Goal: Transaction & Acquisition: Subscribe to service/newsletter

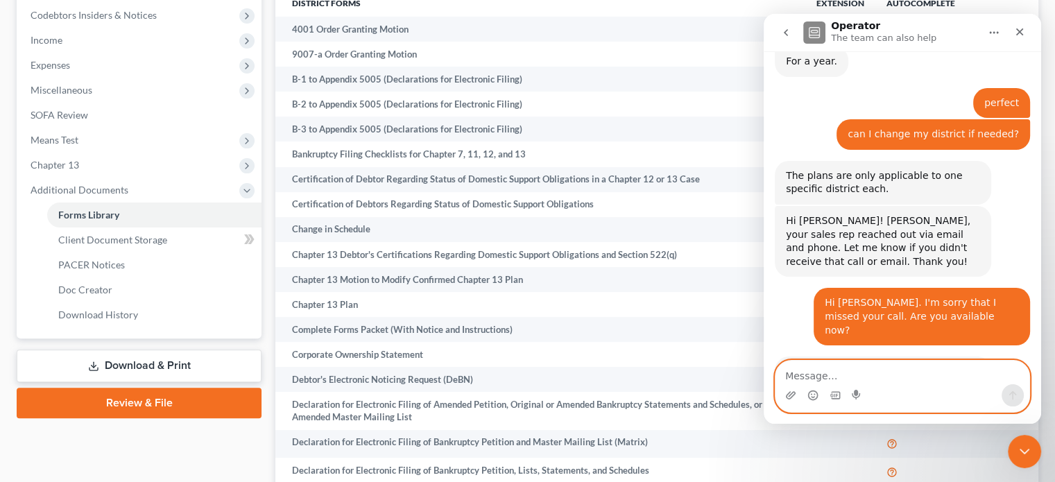
scroll to position [1326, 0]
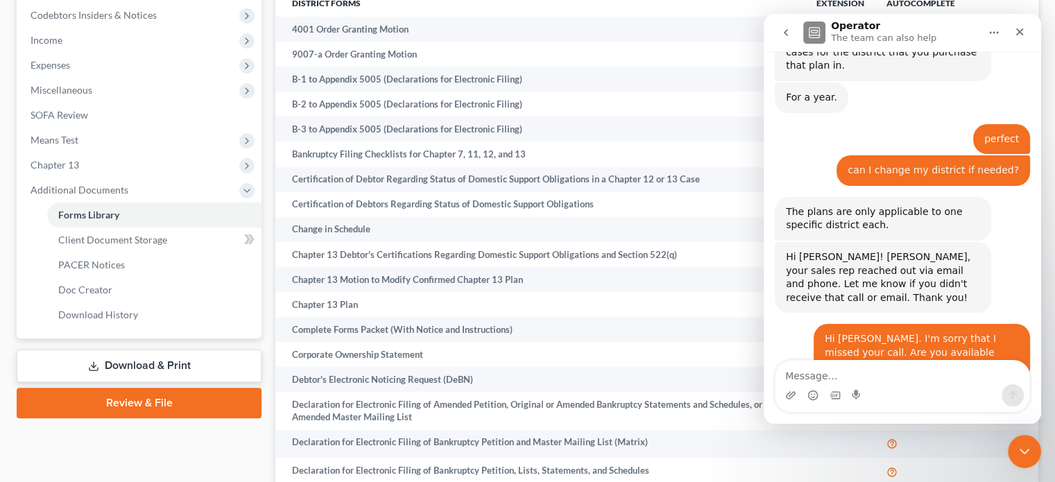
click at [921, 399] on div "Intercom messenger" at bounding box center [903, 395] width 254 height 22
click at [902, 377] on textarea "Message…" at bounding box center [903, 373] width 254 height 24
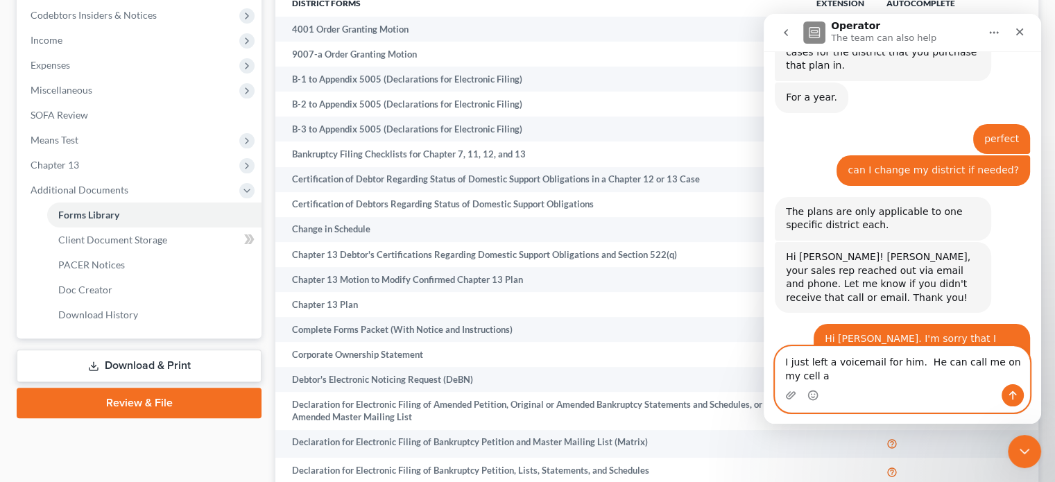
scroll to position [1340, 0]
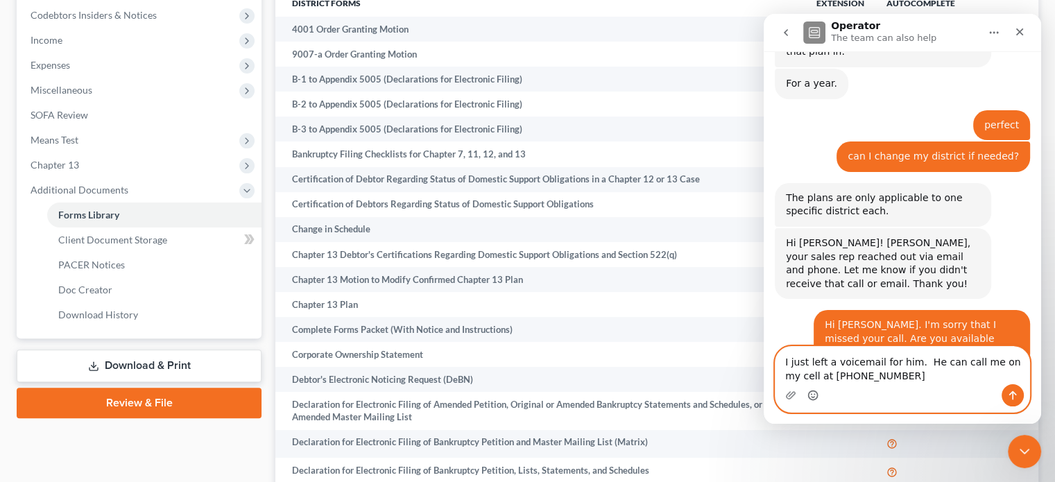
type textarea "I just left a voicemail for him. He can call me on my cell at [PHONE_NUMBER]"
click at [809, 395] on icon "Emoji picker" at bounding box center [813, 395] width 11 height 11
click at [1011, 391] on icon "Send a message…" at bounding box center [1012, 395] width 11 height 11
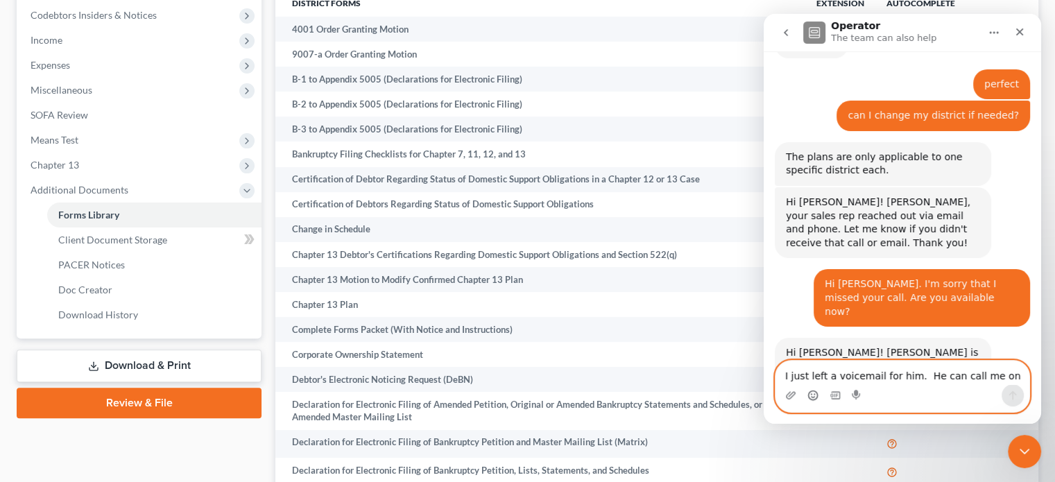
scroll to position [1382, 0]
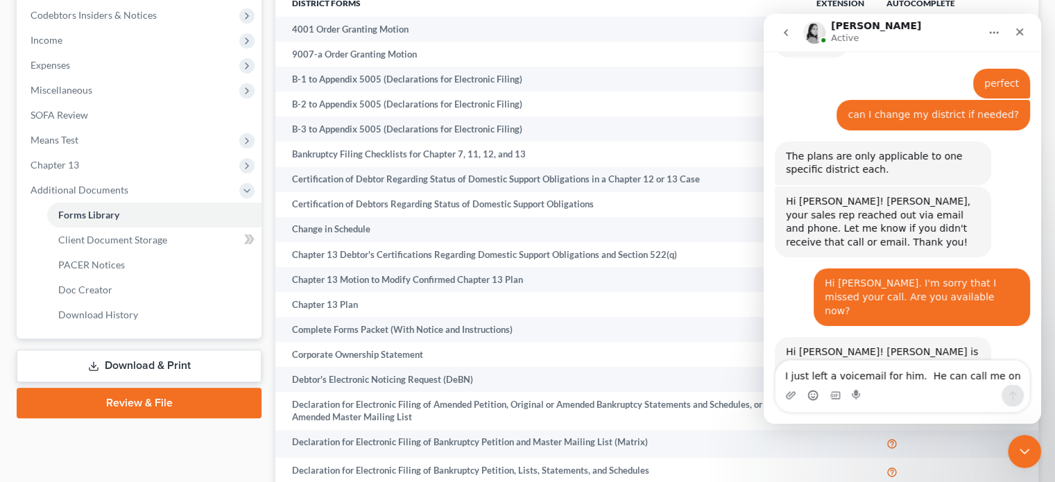
click at [786, 36] on icon "go back" at bounding box center [785, 32] width 11 height 11
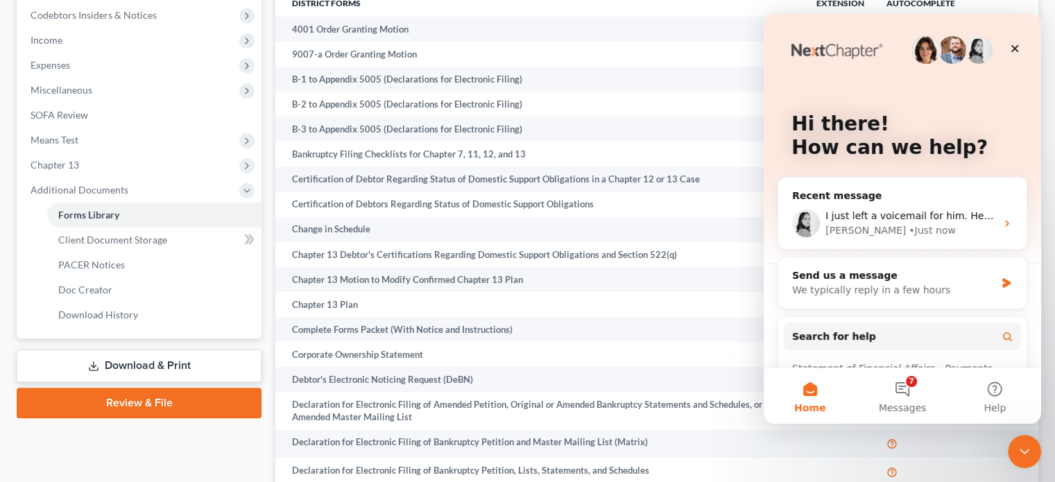
click at [952, 49] on img "Intercom messenger" at bounding box center [953, 50] width 28 height 28
click at [1005, 49] on div "Close" at bounding box center [1014, 48] width 25 height 25
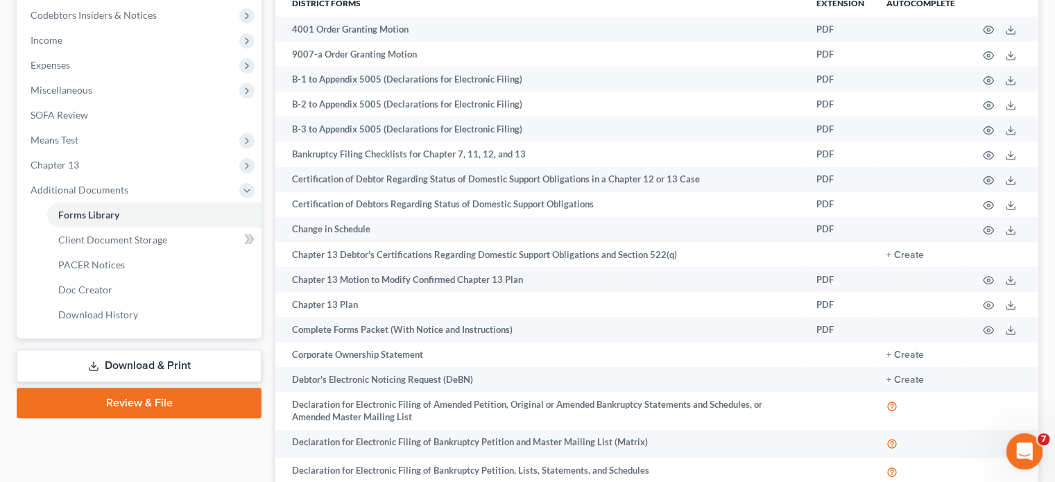
click at [1022, 444] on icon "Open Intercom Messenger" at bounding box center [1022, 449] width 23 height 23
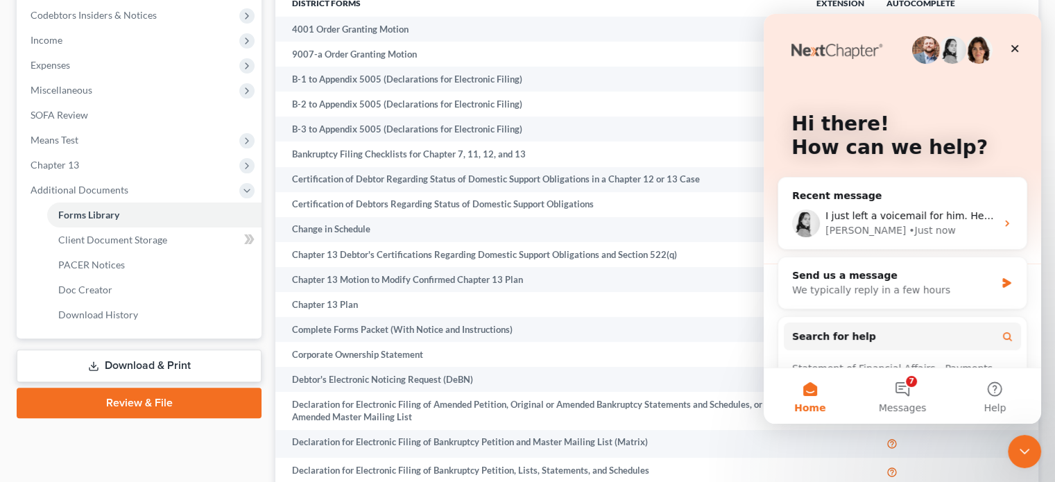
click at [922, 49] on img "Intercom messenger" at bounding box center [926, 50] width 28 height 28
click at [919, 53] on img "Intercom messenger" at bounding box center [926, 50] width 28 height 28
click at [941, 58] on img "Intercom messenger" at bounding box center [953, 50] width 28 height 28
click at [1011, 44] on icon "Close" at bounding box center [1014, 48] width 11 height 11
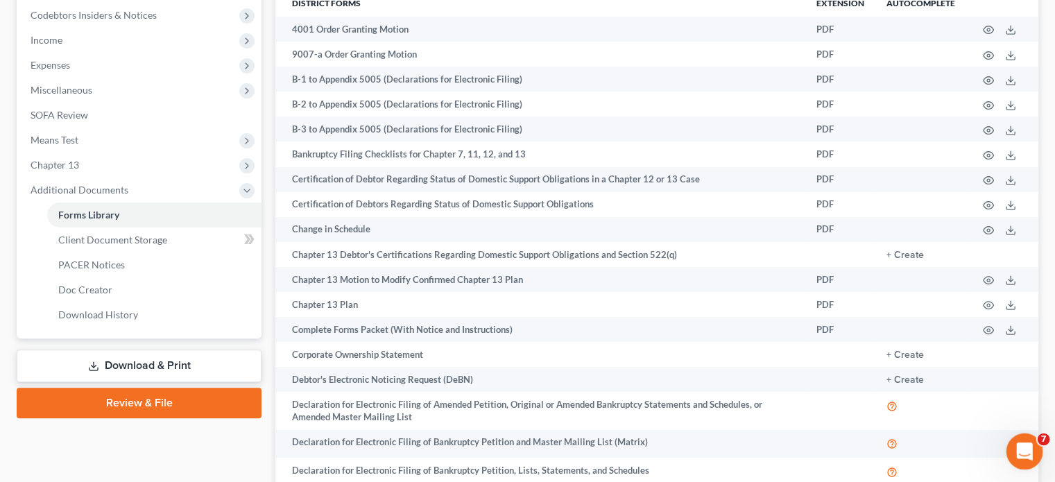
click at [1011, 448] on div "Open Intercom Messenger" at bounding box center [1023, 450] width 46 height 46
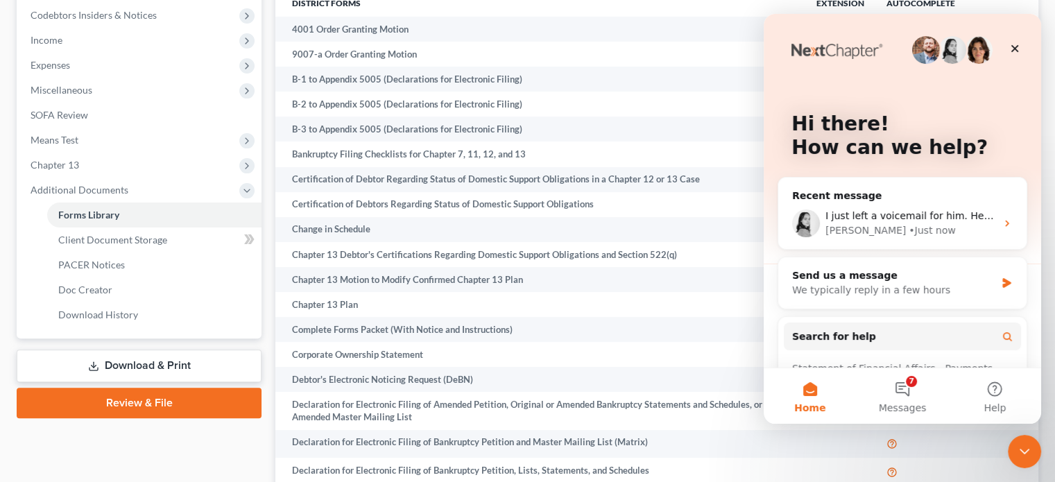
click at [811, 393] on button "Home" at bounding box center [810, 395] width 92 height 55
click at [919, 44] on img "Intercom messenger" at bounding box center [926, 50] width 28 height 28
click at [973, 52] on img "Intercom messenger" at bounding box center [979, 50] width 28 height 28
click at [955, 54] on img "Intercom messenger" at bounding box center [953, 50] width 28 height 28
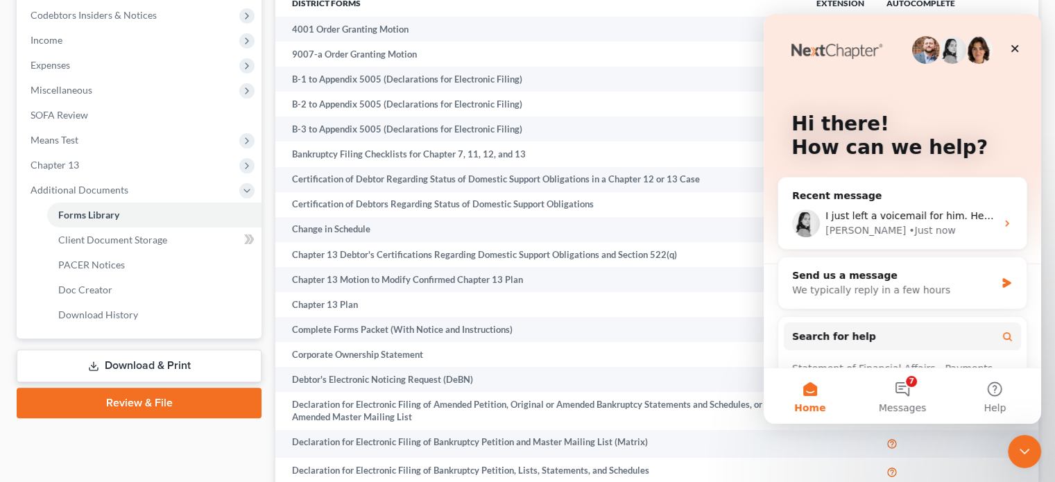
click at [919, 55] on img "Intercom messenger" at bounding box center [926, 50] width 28 height 28
click at [1014, 46] on icon "Close" at bounding box center [1014, 48] width 11 height 11
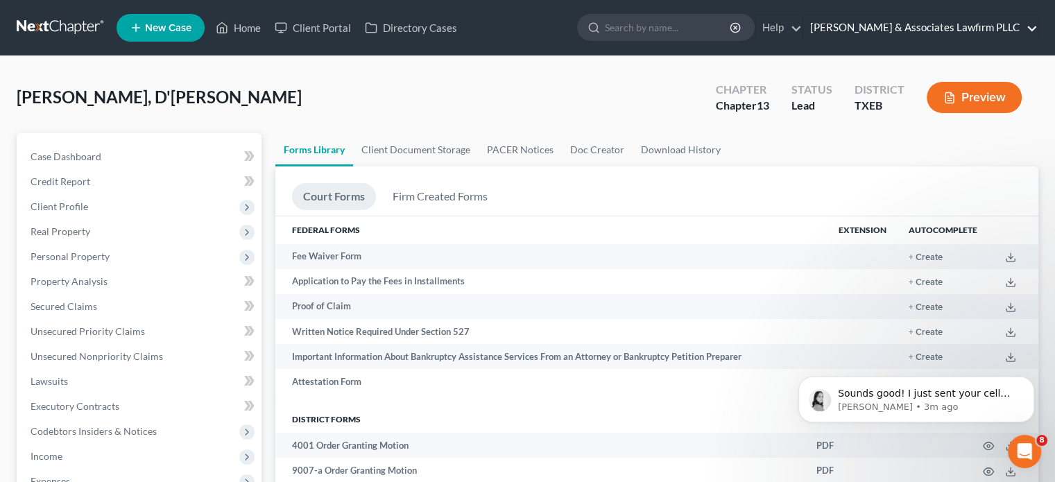
click at [927, 21] on link "[PERSON_NAME] & Associates Lawfirm PLLC" at bounding box center [920, 27] width 234 height 25
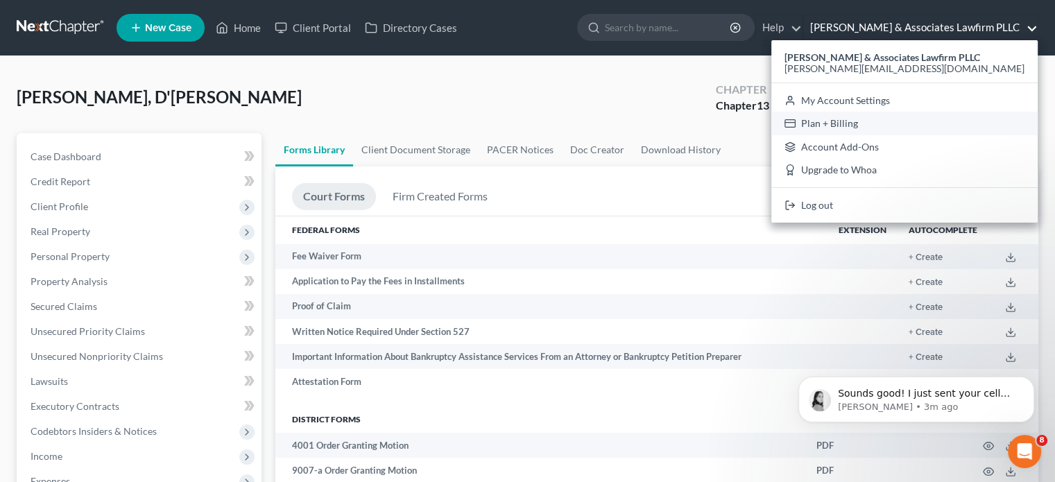
click at [930, 119] on link "Plan + Billing" at bounding box center [904, 124] width 266 height 24
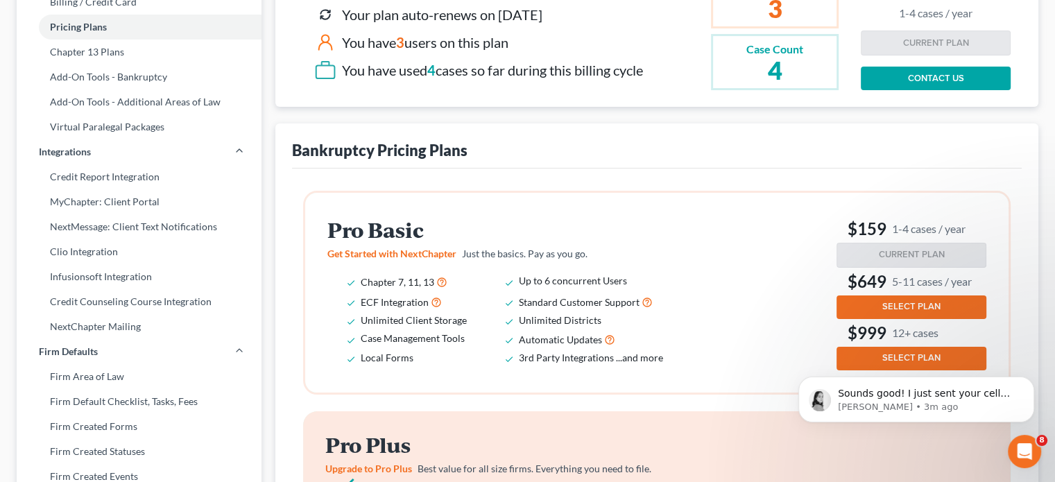
scroll to position [277, 0]
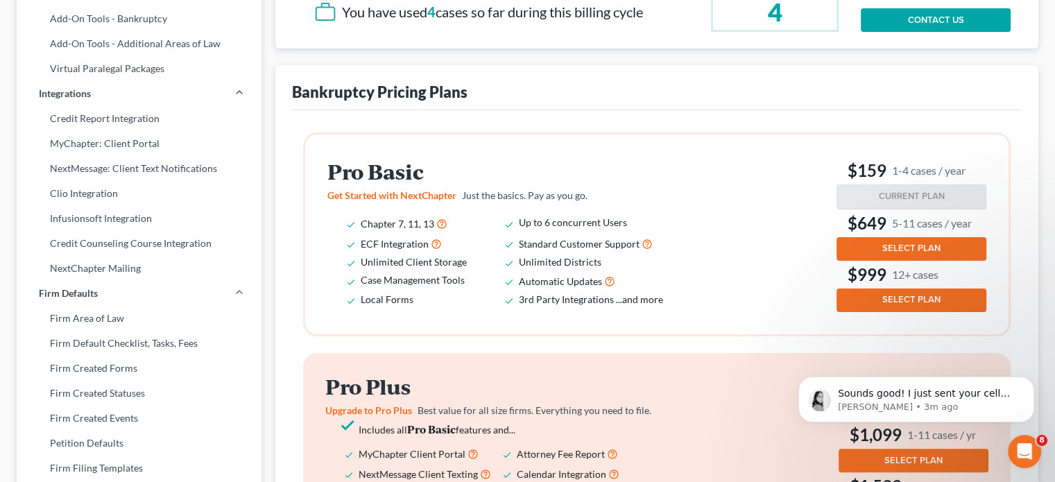
click at [900, 245] on span "SELECT PLAN" at bounding box center [911, 248] width 58 height 11
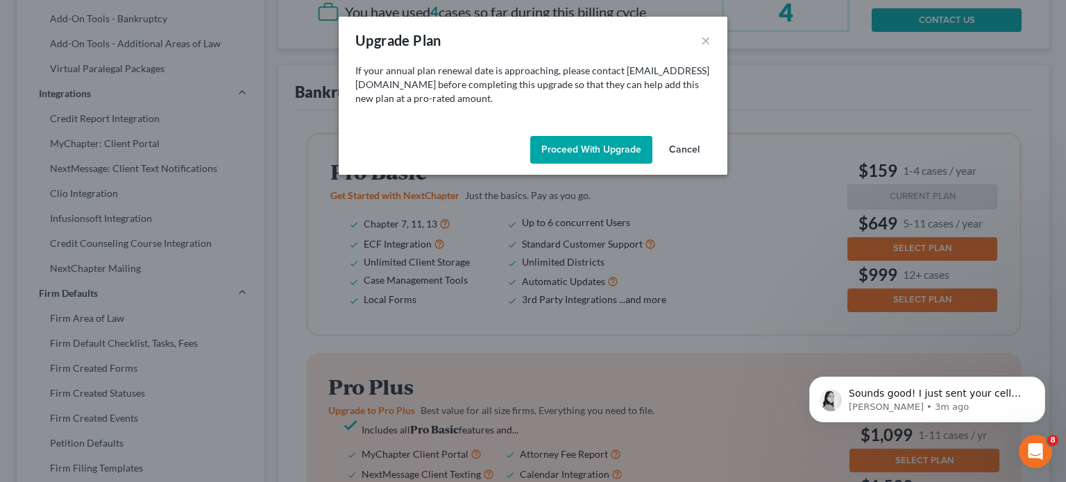
click at [586, 151] on button "Proceed with Upgrade" at bounding box center [591, 150] width 122 height 28
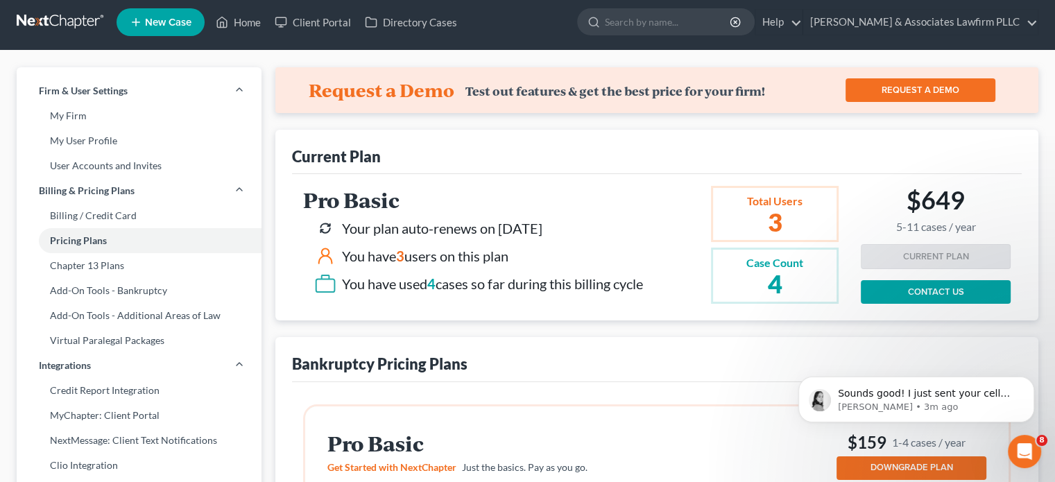
scroll to position [0, 0]
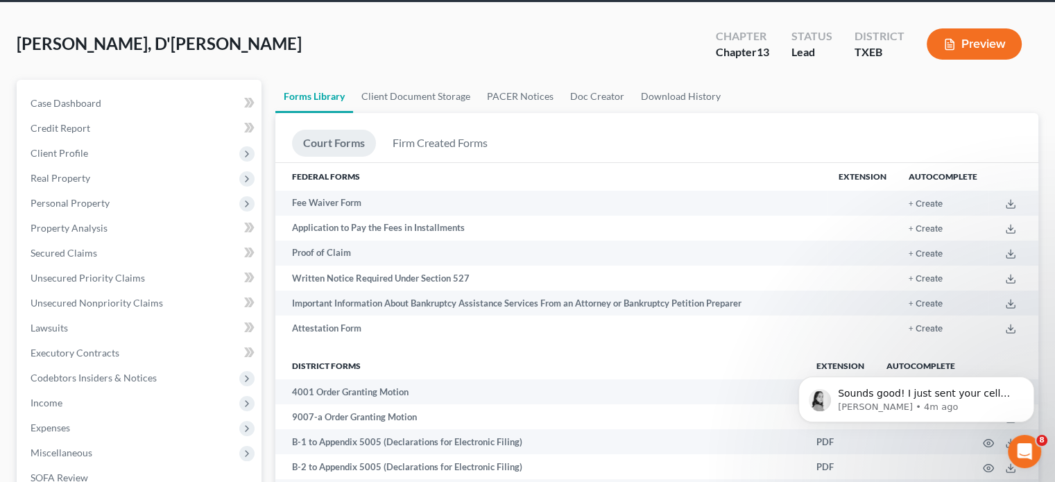
scroll to position [69, 0]
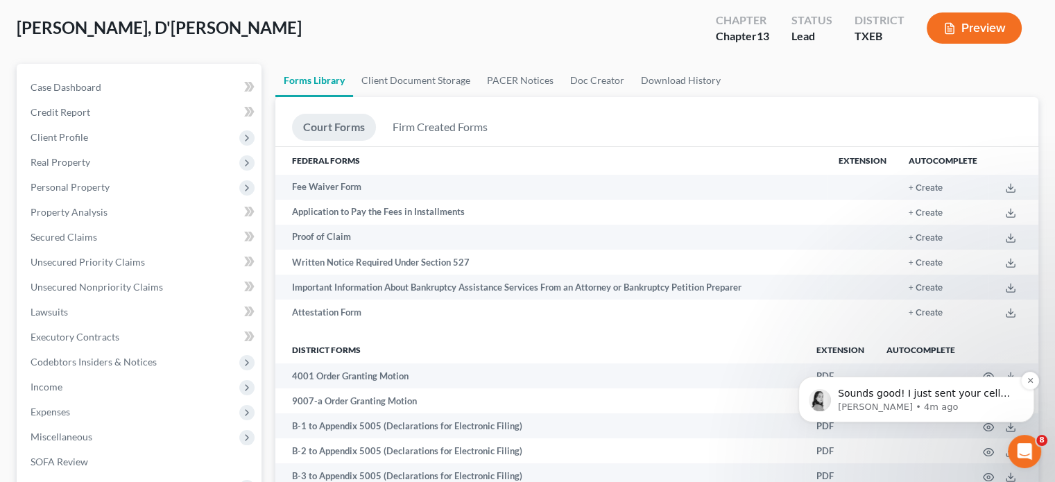
click at [975, 393] on span "Sounds good! I just sent your cell number over to him!" at bounding box center [924, 400] width 172 height 25
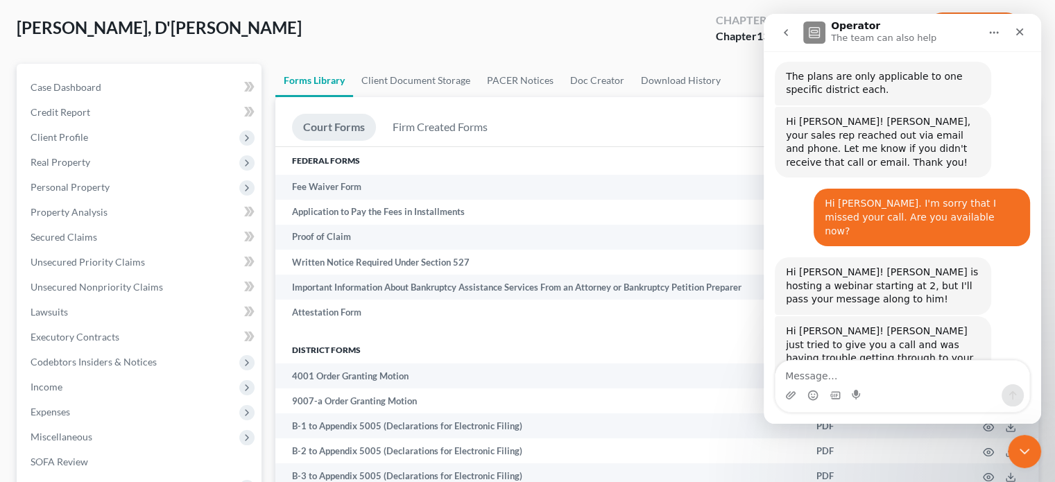
scroll to position [1459, 0]
click at [1015, 35] on icon "Close" at bounding box center [1019, 31] width 11 height 11
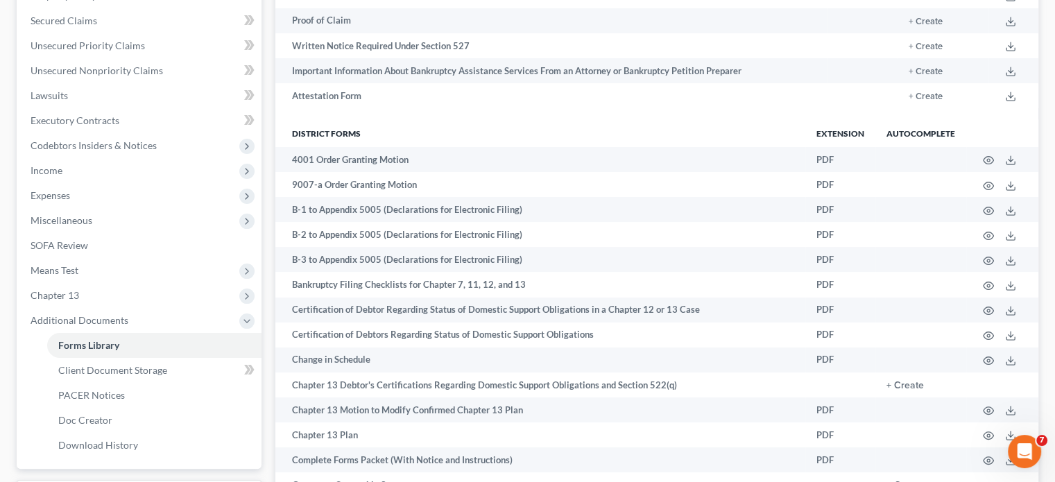
scroll to position [0, 0]
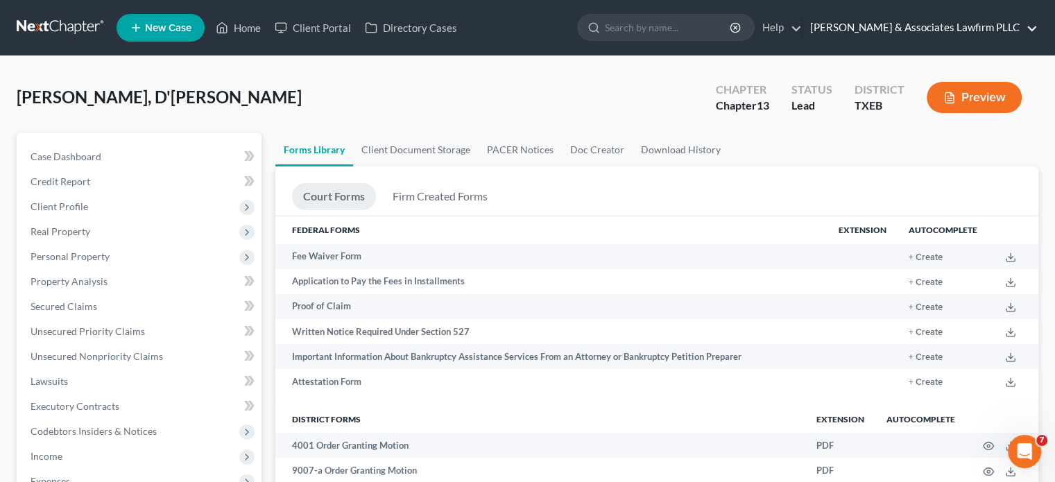
click at [1016, 28] on link "[PERSON_NAME] & Associates Lawfirm PLLC" at bounding box center [920, 27] width 234 height 25
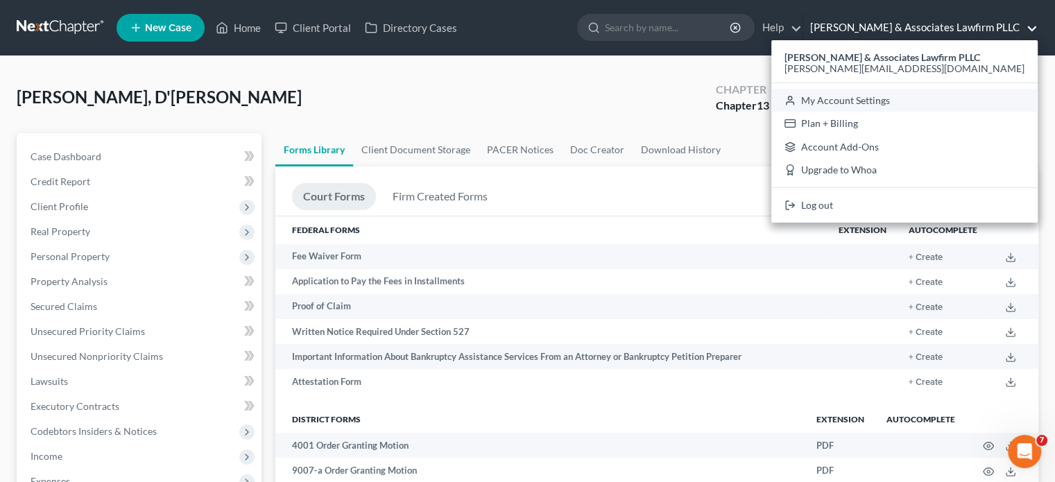
click at [959, 104] on link "My Account Settings" at bounding box center [904, 101] width 266 height 24
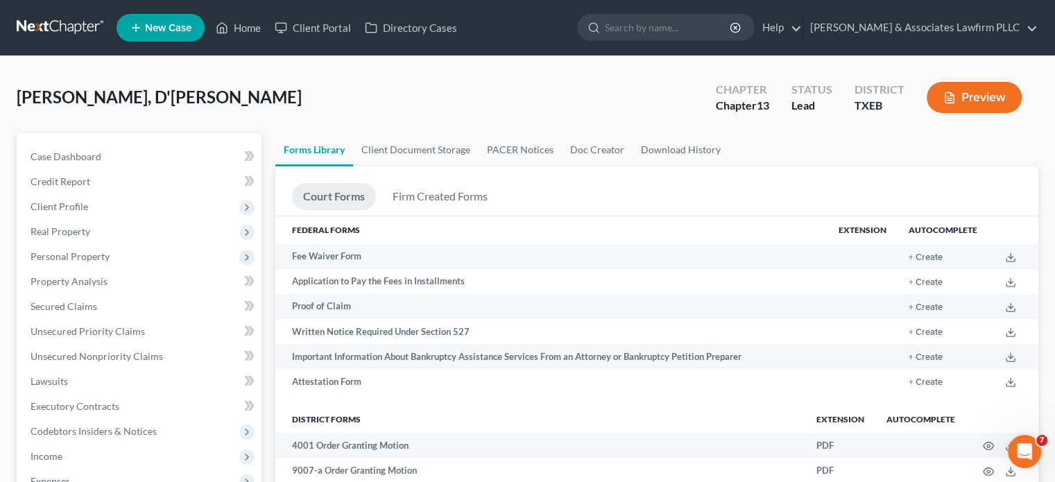
select select "77"
select select "24"
select select "45"
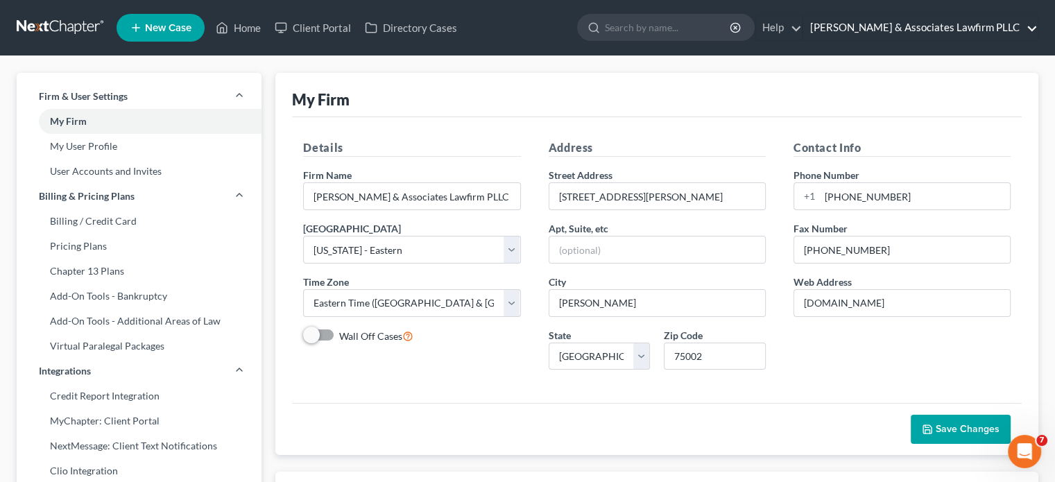
click at [1018, 26] on link "[PERSON_NAME] & Associates Lawfirm PLLC" at bounding box center [920, 27] width 234 height 25
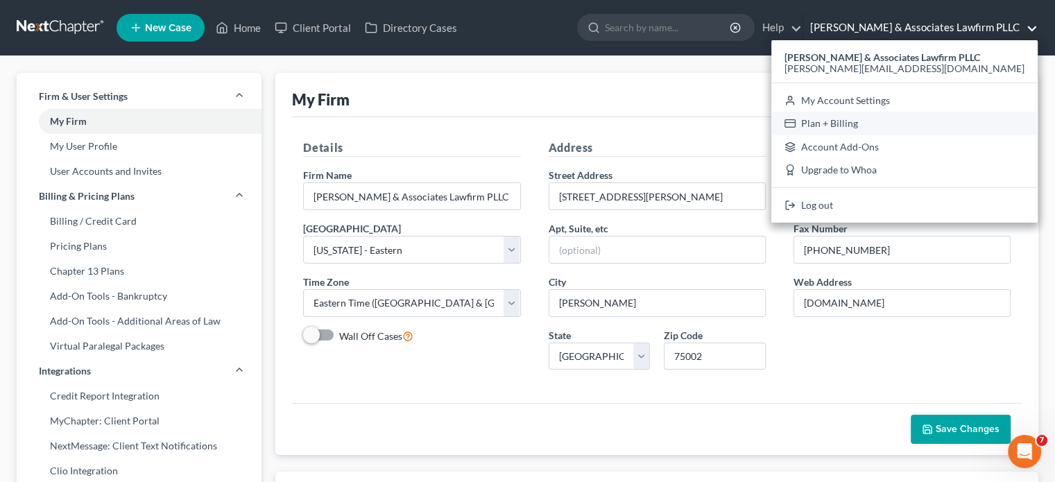
click at [959, 119] on link "Plan + Billing" at bounding box center [904, 124] width 266 height 24
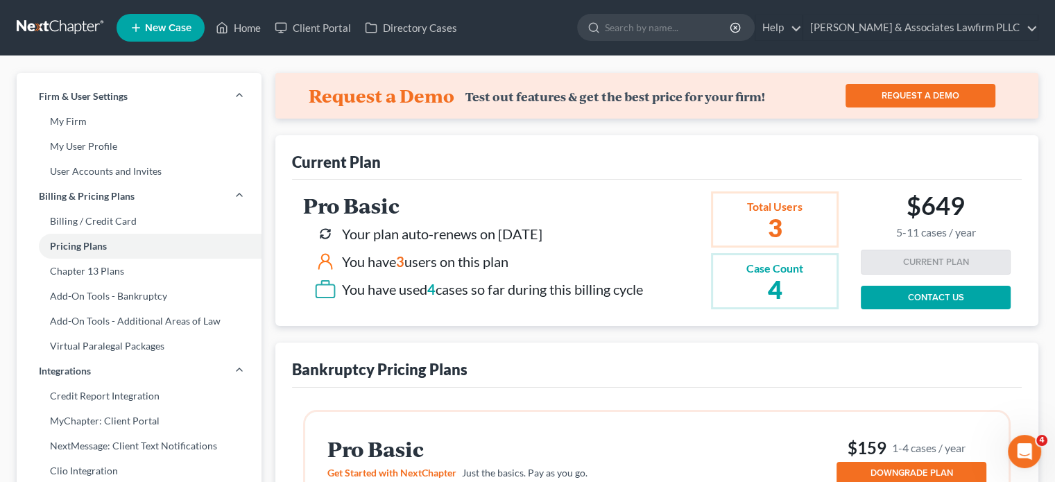
click at [938, 300] on link "CONTACT US" at bounding box center [936, 298] width 150 height 24
click at [1016, 437] on div "Open Intercom Messenger" at bounding box center [1023, 450] width 46 height 46
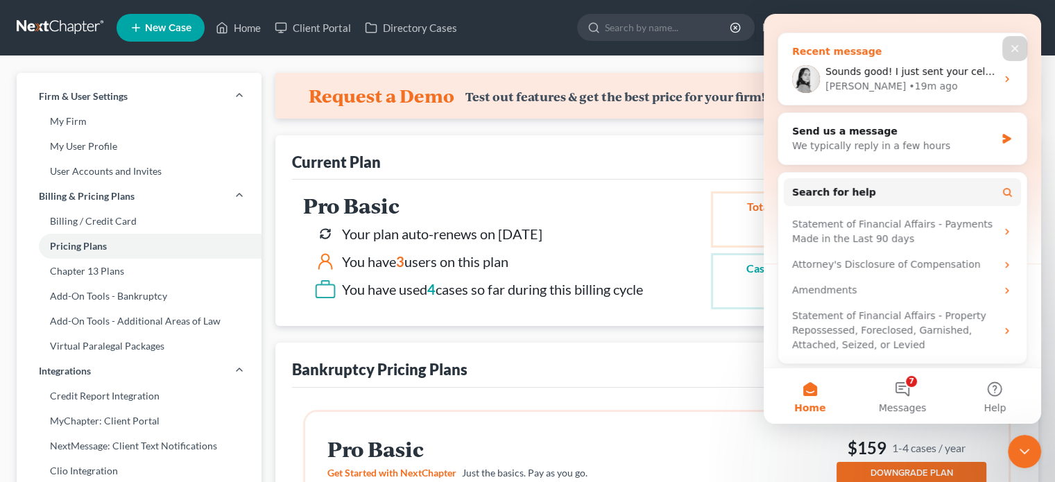
scroll to position [146, 0]
click at [902, 144] on div "We typically reply in a few hours" at bounding box center [893, 144] width 203 height 15
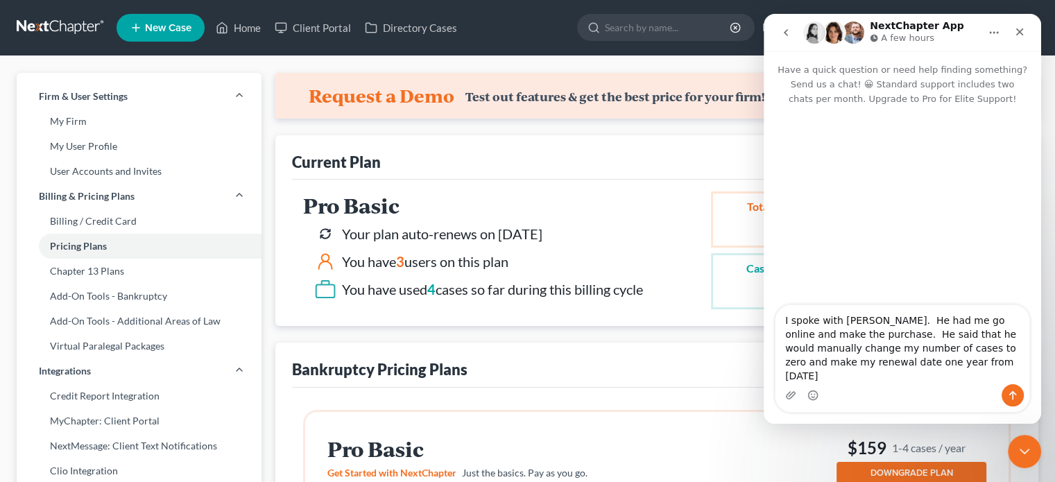
type textarea "I spoke with Tim. He had me go online and make the purchase. He said that he wo…"
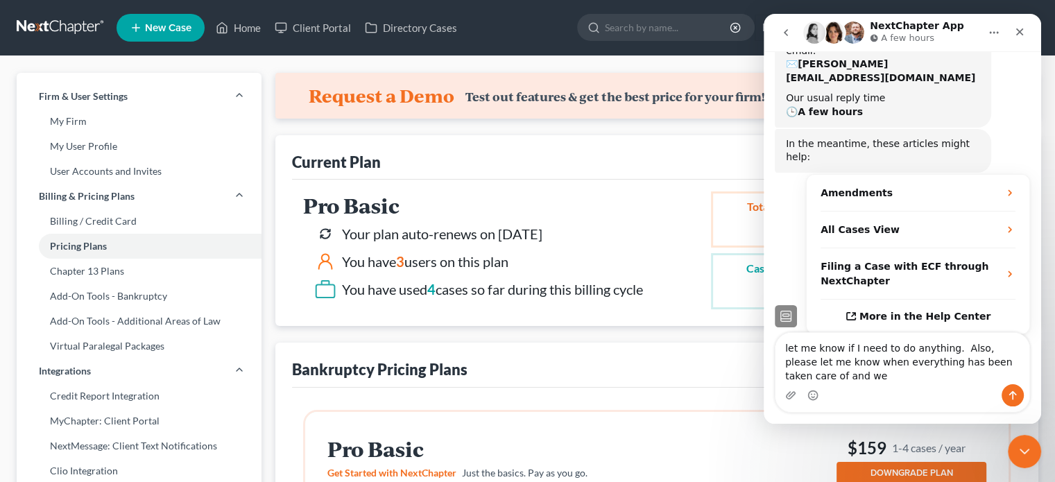
scroll to position [210, 0]
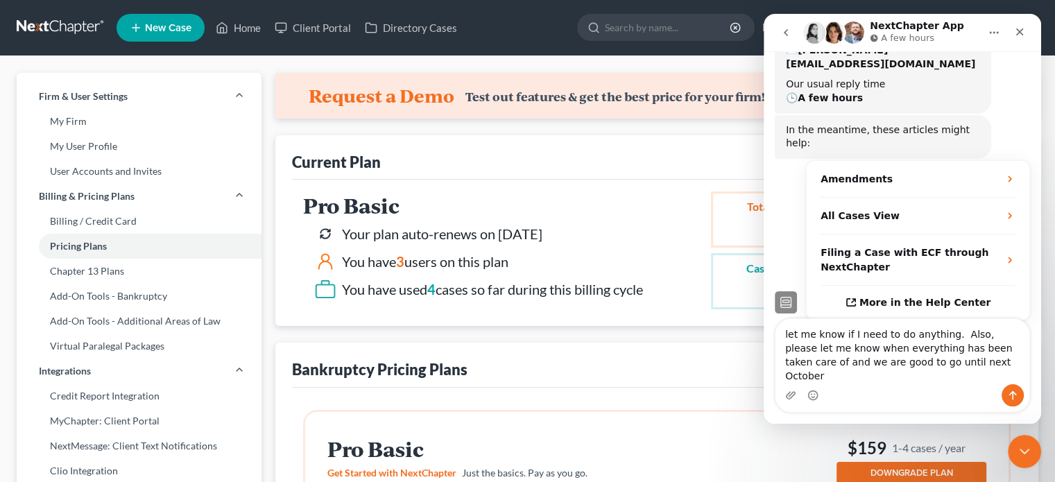
type textarea "let me know if I need to do anything. Also, please let me know when everything …"
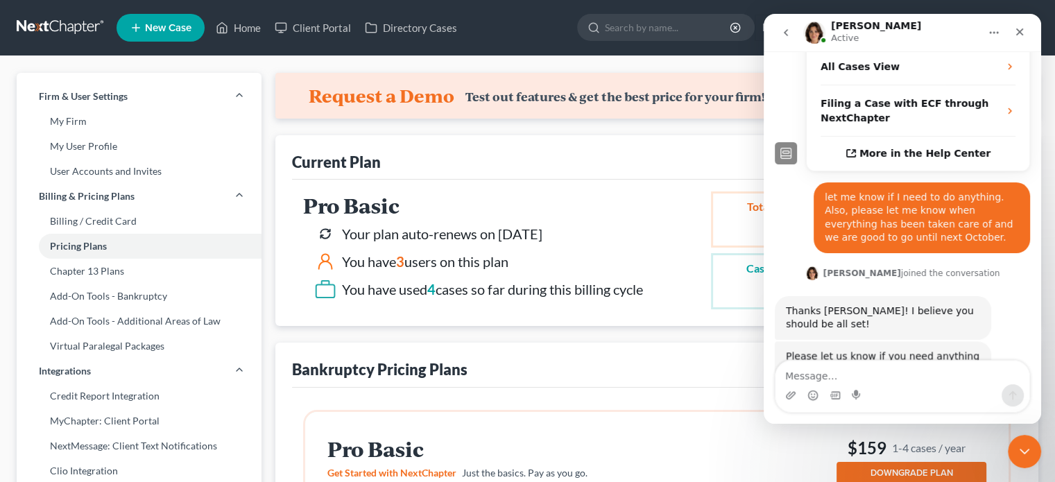
scroll to position [358, 0]
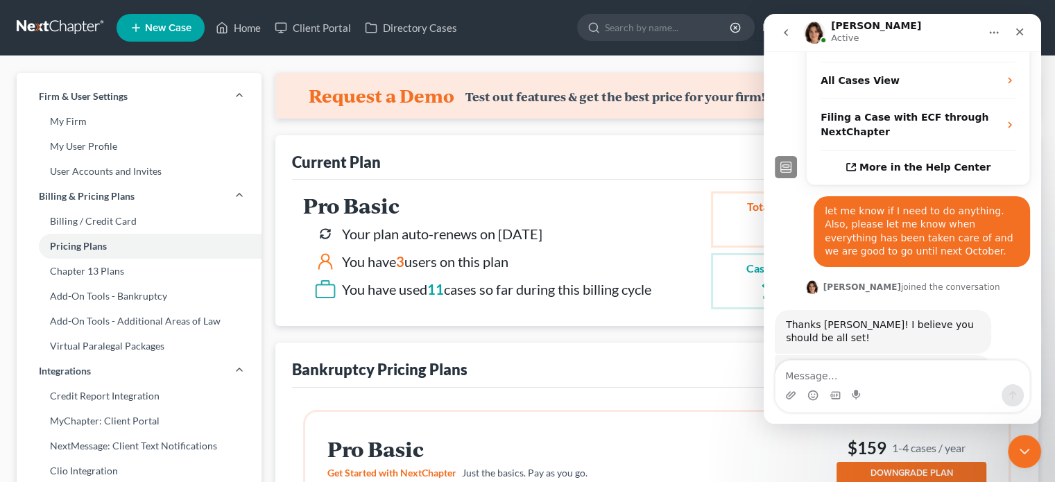
scroll to position [358, 0]
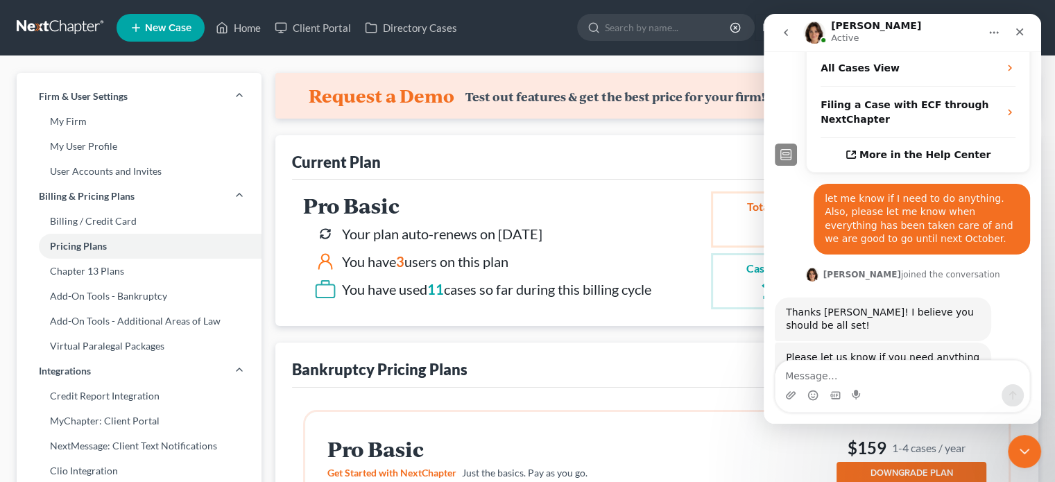
click at [640, 350] on div "Bankruptcy Pricing Plans" at bounding box center [657, 365] width 730 height 44
click at [1014, 36] on icon "Close" at bounding box center [1019, 31] width 11 height 11
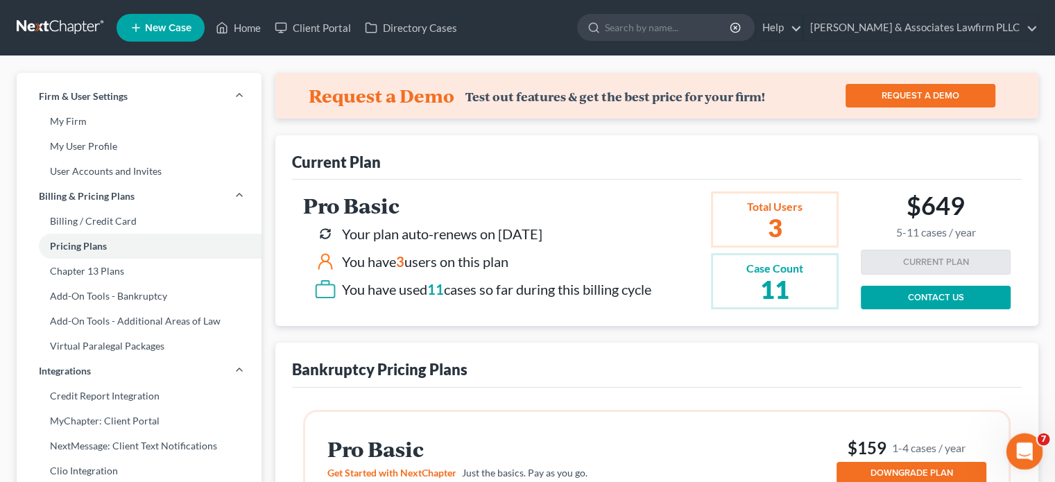
click at [1020, 450] on icon "Open Intercom Messenger" at bounding box center [1022, 449] width 23 height 23
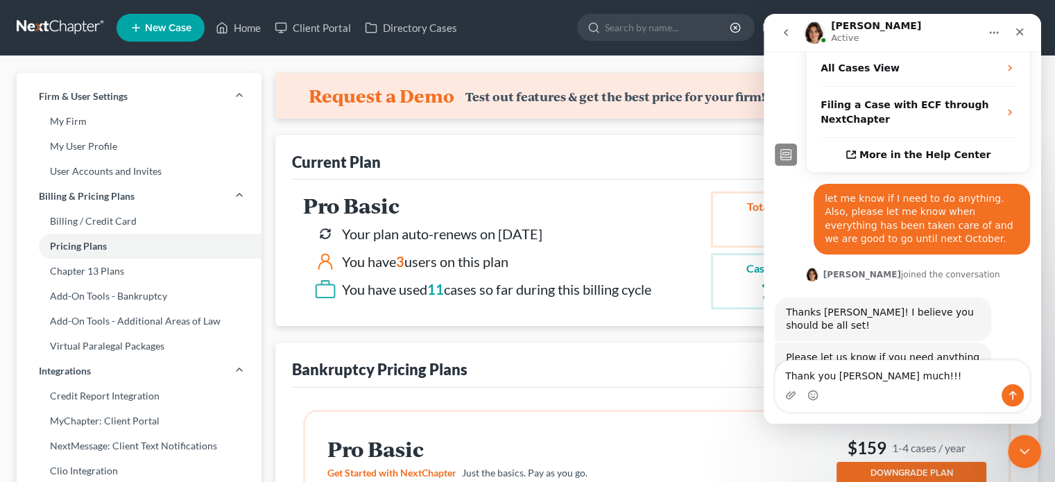
type textarea "Thank you sooo much!!!3"
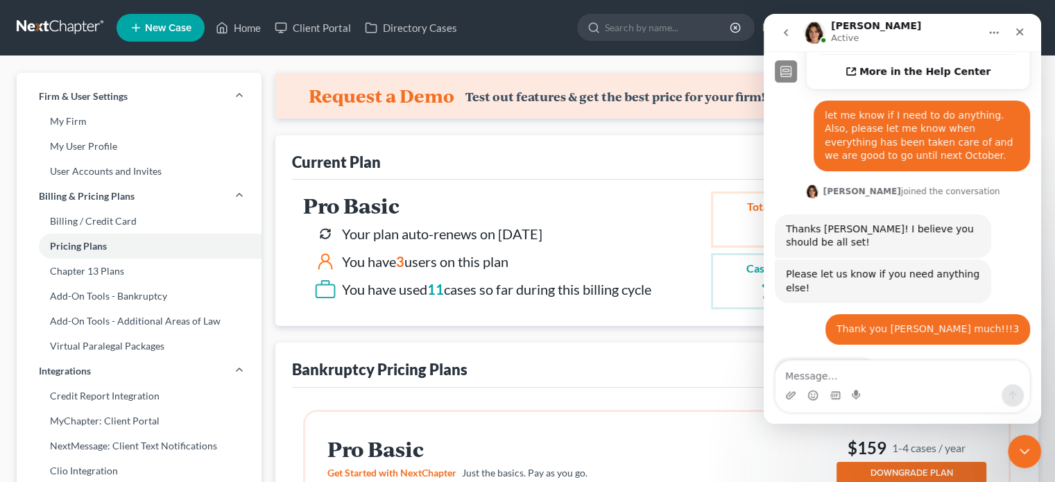
scroll to position [441, 0]
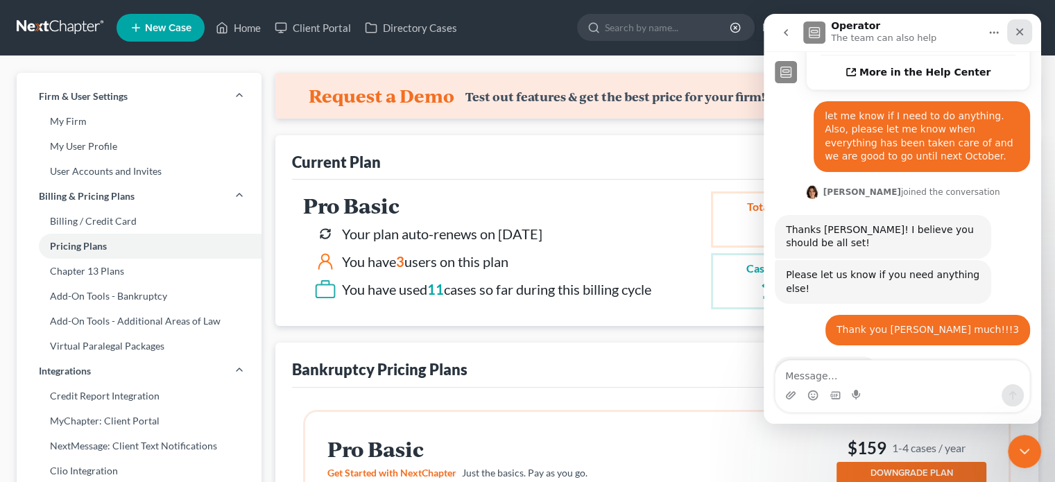
click at [1018, 38] on div "Close" at bounding box center [1019, 31] width 25 height 25
